Goal: Task Accomplishment & Management: Use online tool/utility

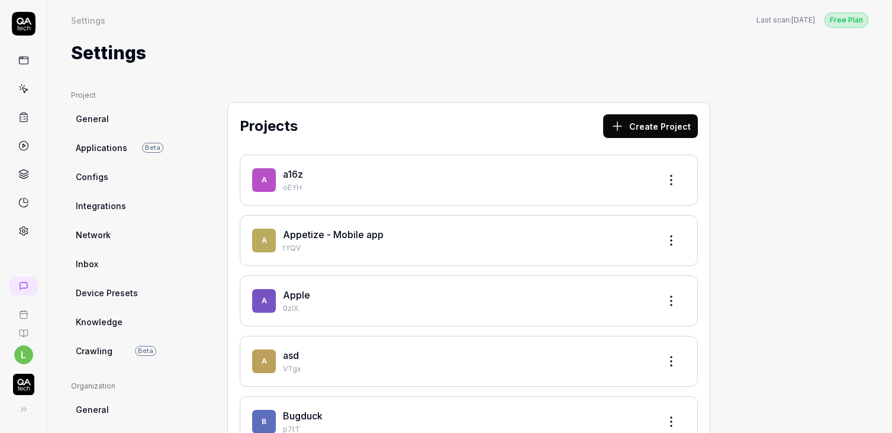
click at [22, 148] on icon at bounding box center [23, 145] width 11 height 11
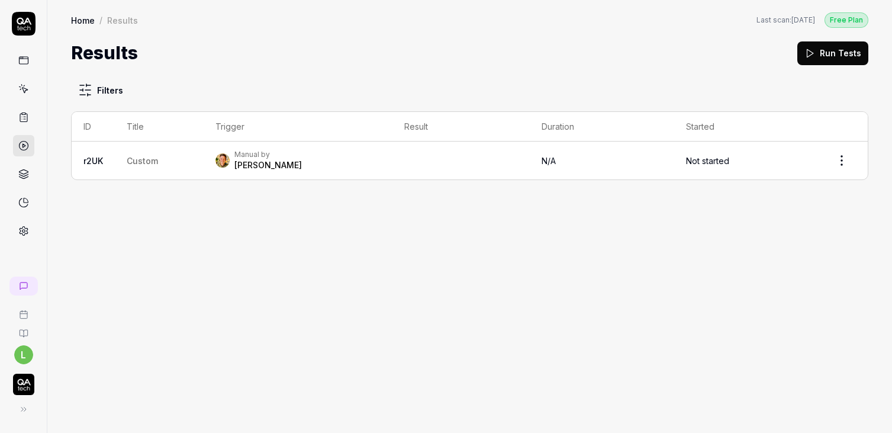
click at [92, 156] on link "r2UK" at bounding box center [93, 161] width 20 height 10
click at [15, 83] on link at bounding box center [23, 88] width 21 height 21
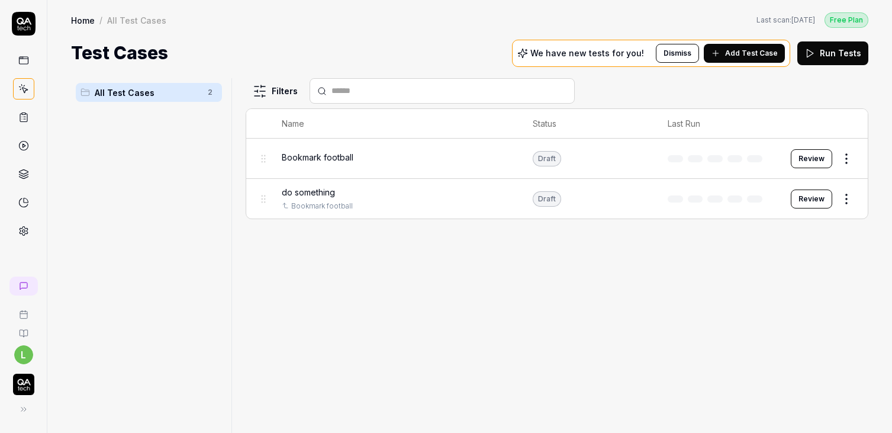
click at [15, 395] on div "button" at bounding box center [23, 384] width 37 height 26
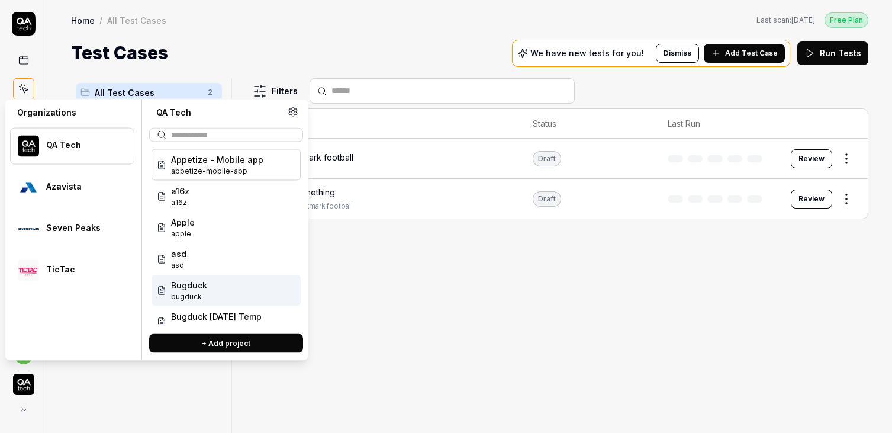
click at [183, 291] on span "bugduck" at bounding box center [189, 296] width 36 height 11
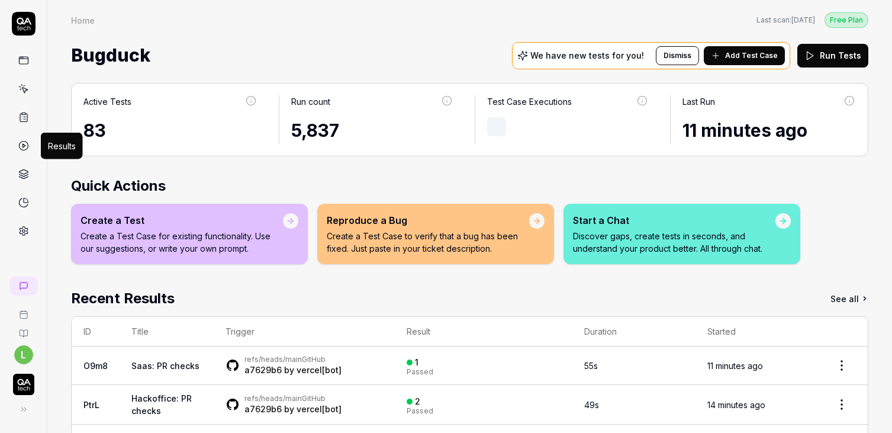
click at [20, 147] on icon at bounding box center [23, 145] width 11 height 11
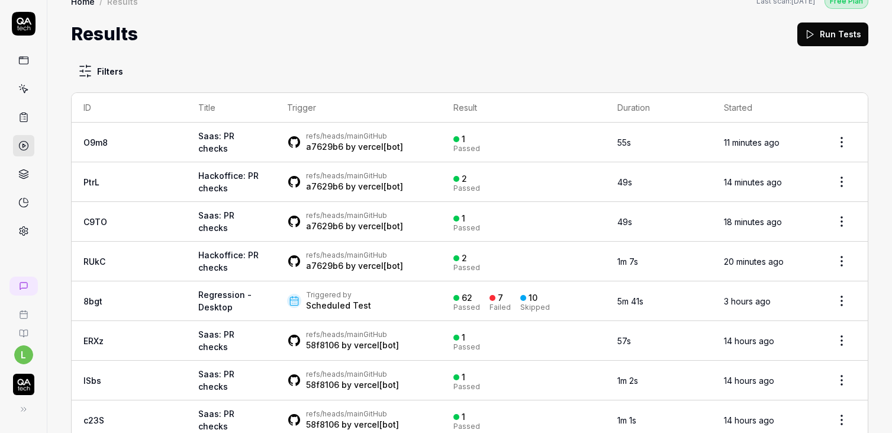
scroll to position [27, 0]
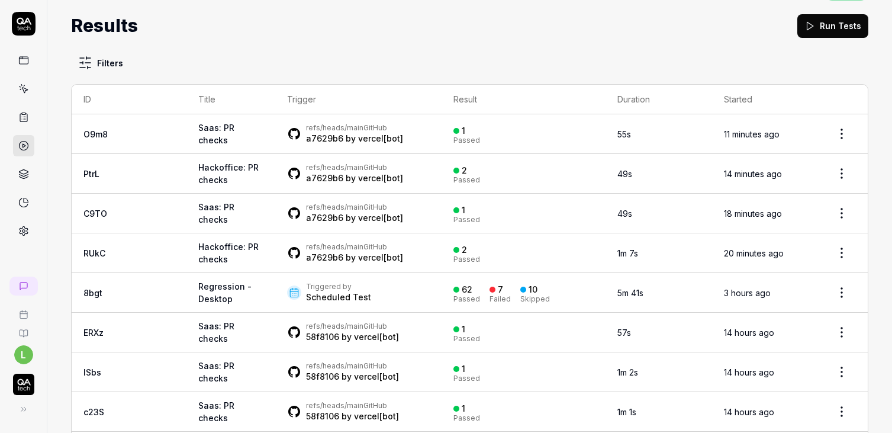
click at [85, 288] on link "8bgt" at bounding box center [92, 293] width 19 height 10
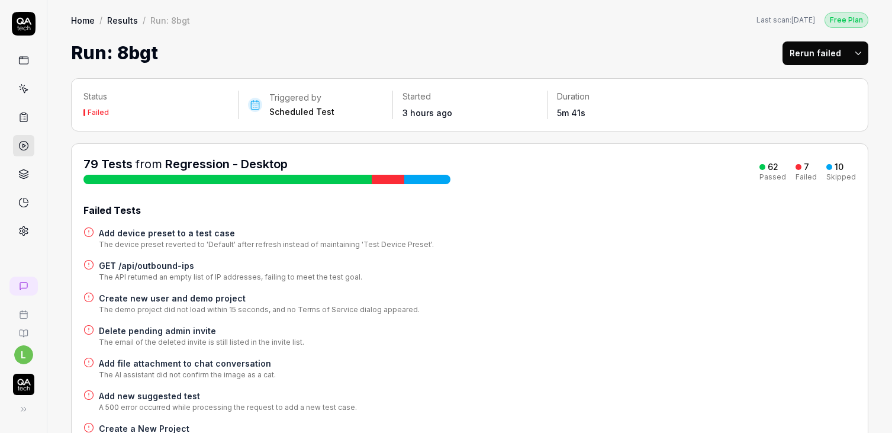
click at [18, 142] on icon at bounding box center [23, 145] width 11 height 11
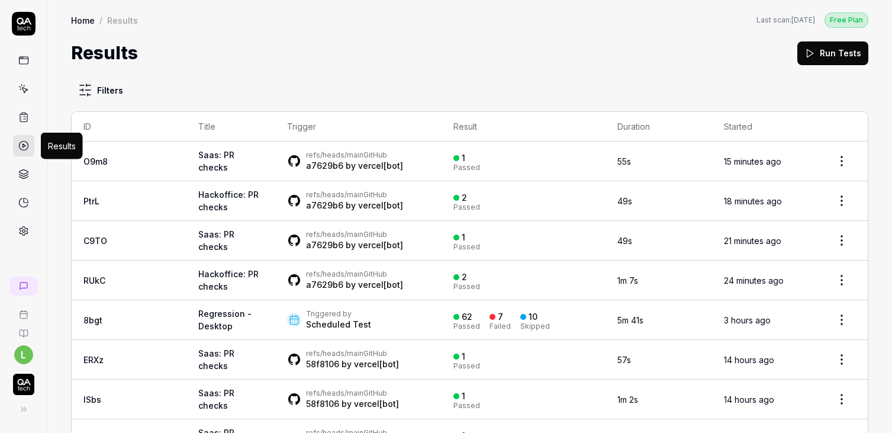
click at [238, 57] on div "Results Run Tests" at bounding box center [469, 53] width 797 height 27
click at [17, 68] on link at bounding box center [23, 60] width 21 height 21
click at [17, 99] on div at bounding box center [23, 146] width 21 height 192
click at [19, 89] on icon at bounding box center [23, 88] width 11 height 11
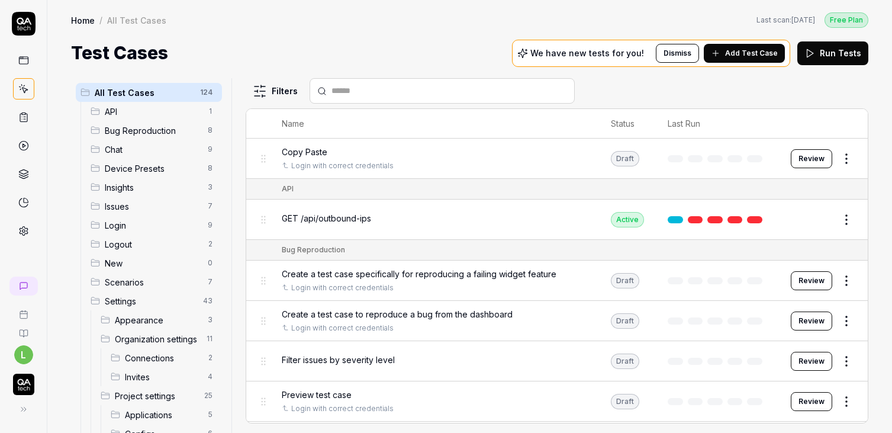
click at [832, 53] on button "Run Tests" at bounding box center [832, 53] width 71 height 24
